Goal: Task Accomplishment & Management: Manage account settings

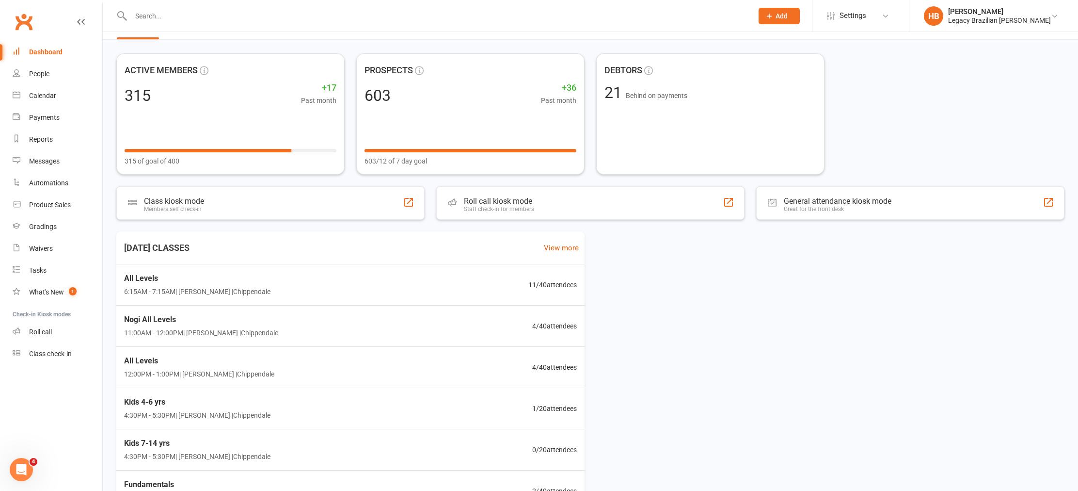
scroll to position [42, 0]
click at [178, 17] on input "text" at bounding box center [437, 16] width 618 height 14
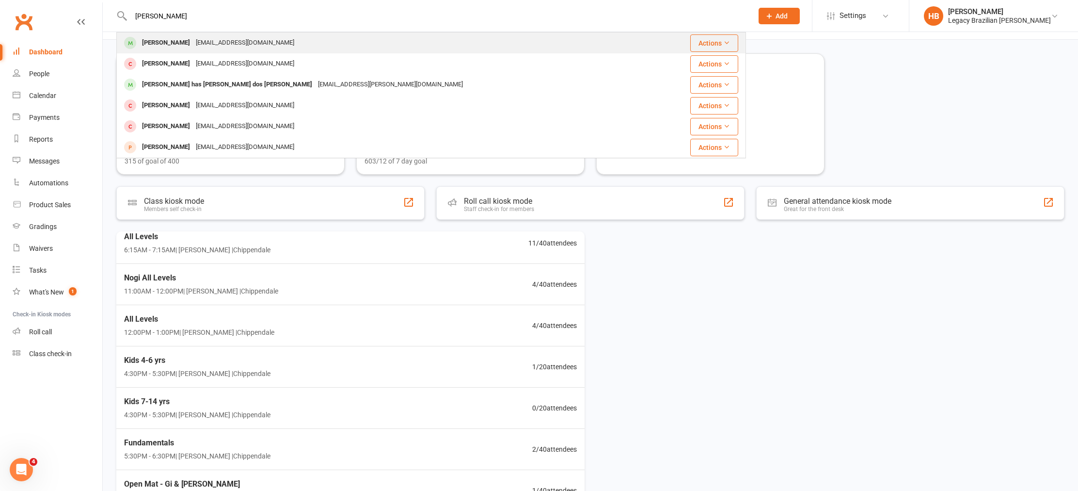
type input "[PERSON_NAME]"
click at [193, 42] on div "[EMAIL_ADDRESS][DOMAIN_NAME]" at bounding box center [245, 43] width 104 height 14
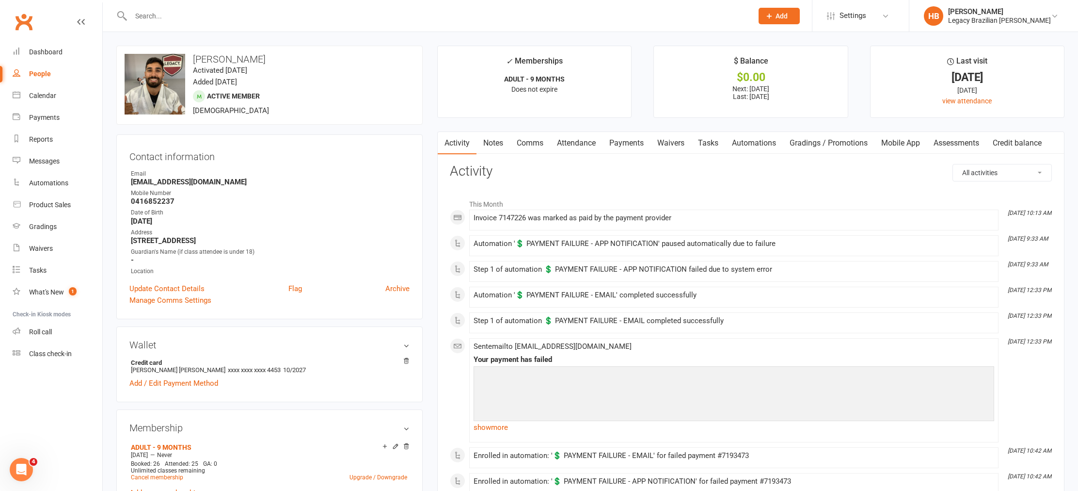
click at [645, 147] on link "Payments" at bounding box center [627, 143] width 48 height 22
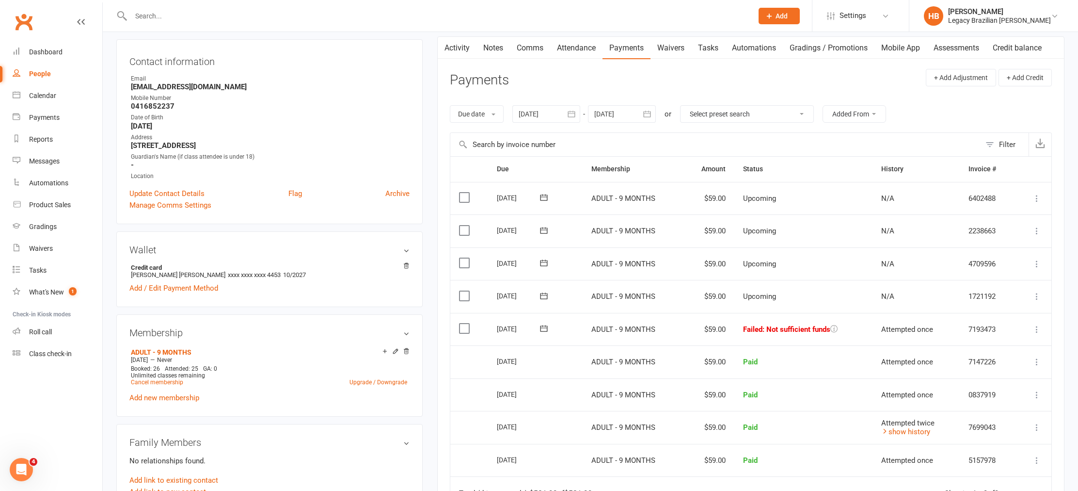
scroll to position [96, 0]
click at [1037, 325] on icon at bounding box center [1037, 328] width 10 height 10
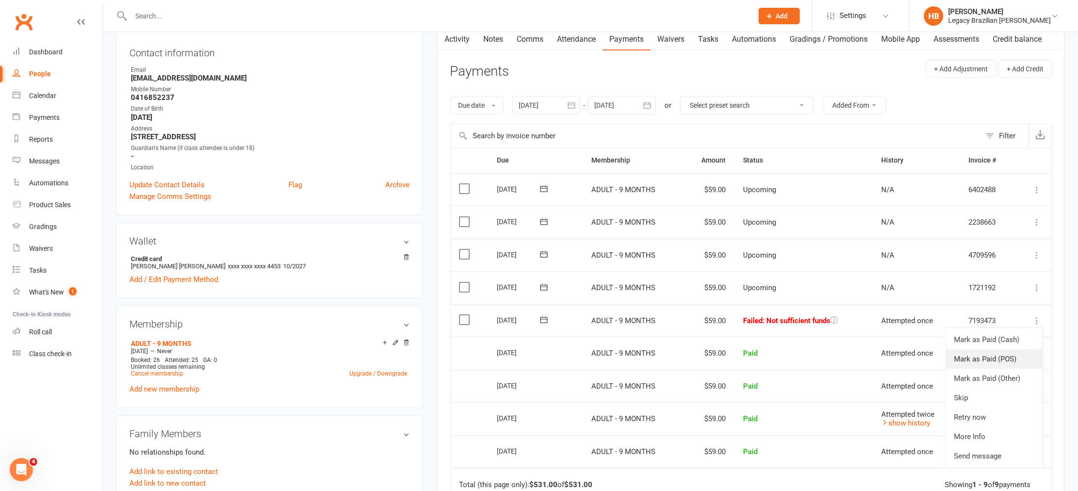
click at [979, 359] on link "Mark as Paid (POS)" at bounding box center [995, 358] width 96 height 19
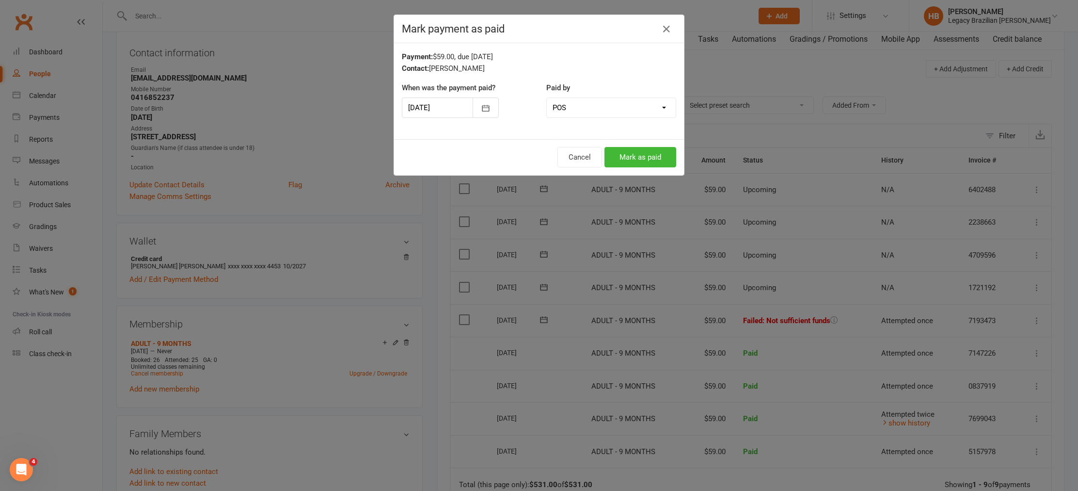
scroll to position [105, 0]
click at [635, 155] on button "Mark as paid" at bounding box center [641, 157] width 72 height 20
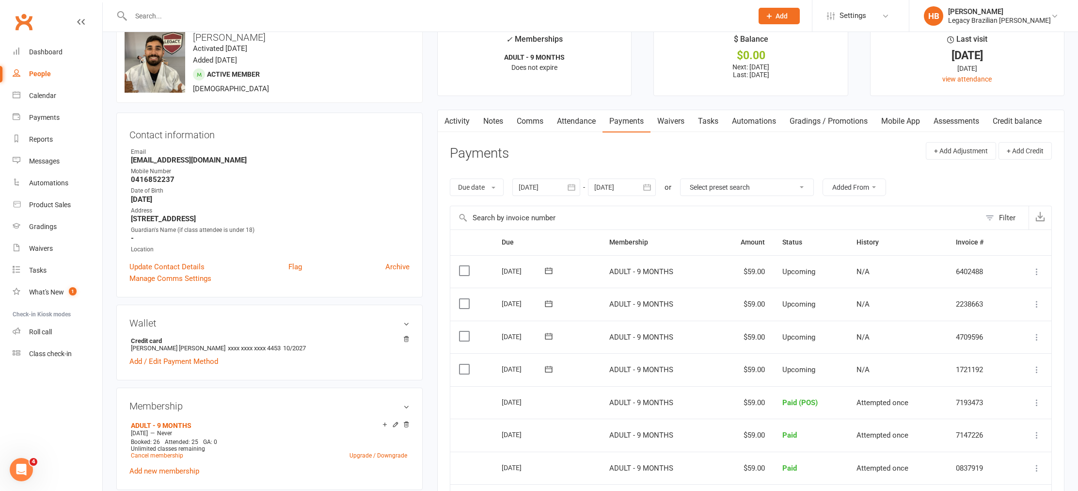
scroll to position [21, 0]
